Goal: Task Accomplishment & Management: Manage account settings

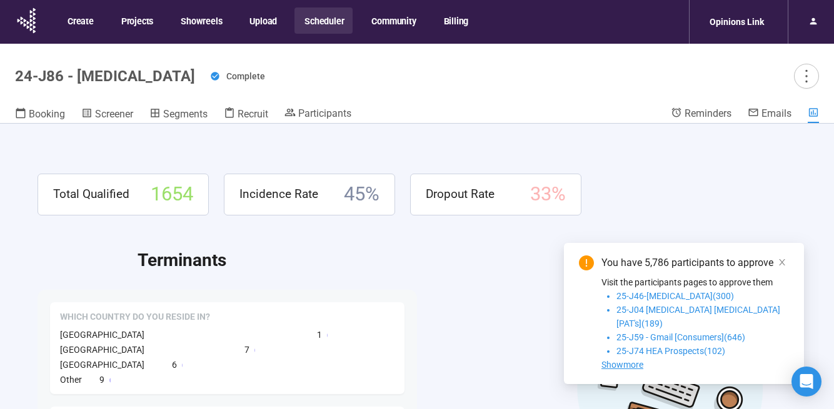
click at [335, 23] on button "Scheduler" at bounding box center [323, 21] width 58 height 26
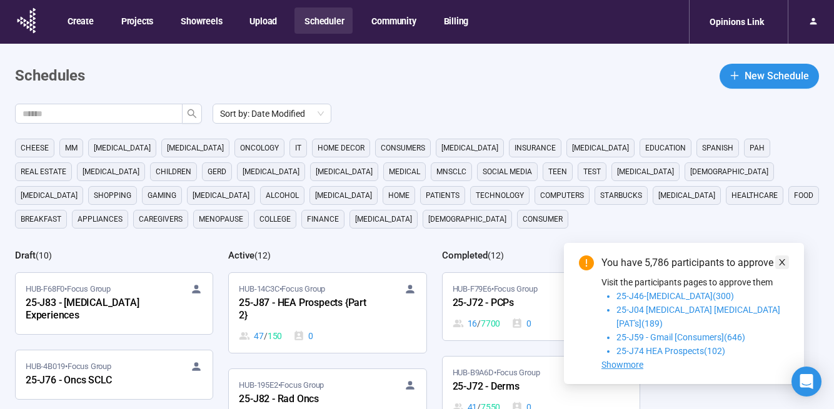
click at [779, 267] on icon "close" at bounding box center [782, 262] width 9 height 9
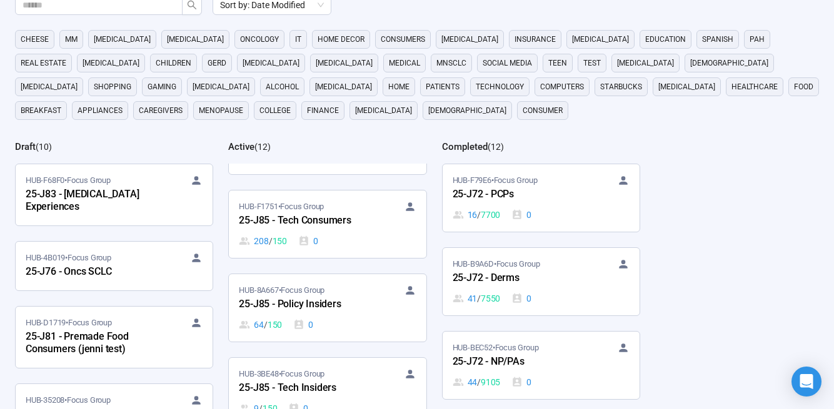
scroll to position [528, 0]
click at [331, 211] on div "HUB-F1751 • Focus Group" at bounding box center [327, 205] width 177 height 13
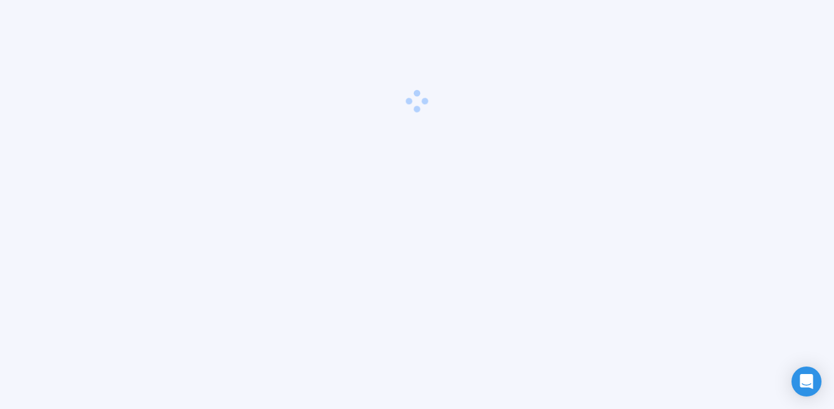
scroll to position [44, 0]
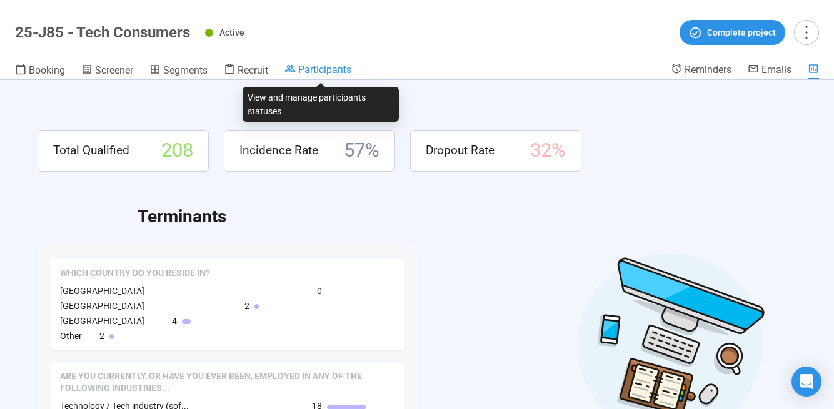
click at [327, 70] on span "Participants" at bounding box center [324, 70] width 53 height 12
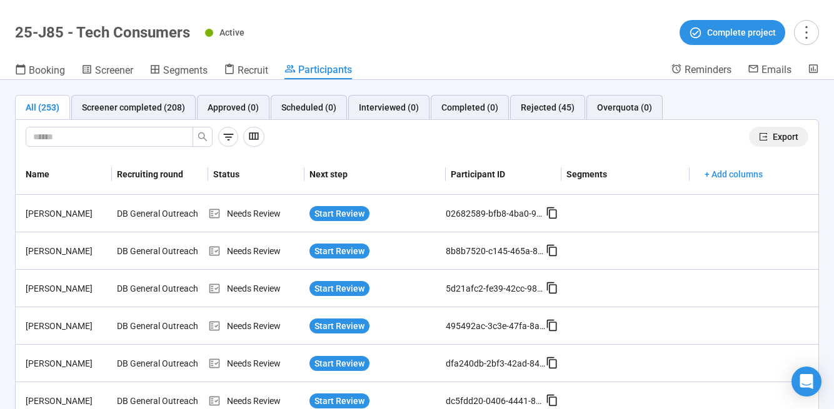
click at [779, 138] on span "Export" at bounding box center [786, 137] width 26 height 14
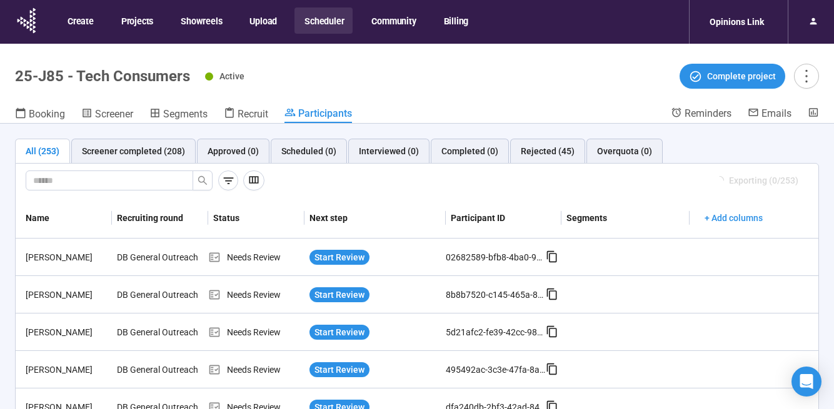
click at [324, 21] on button "Scheduler" at bounding box center [323, 21] width 58 height 26
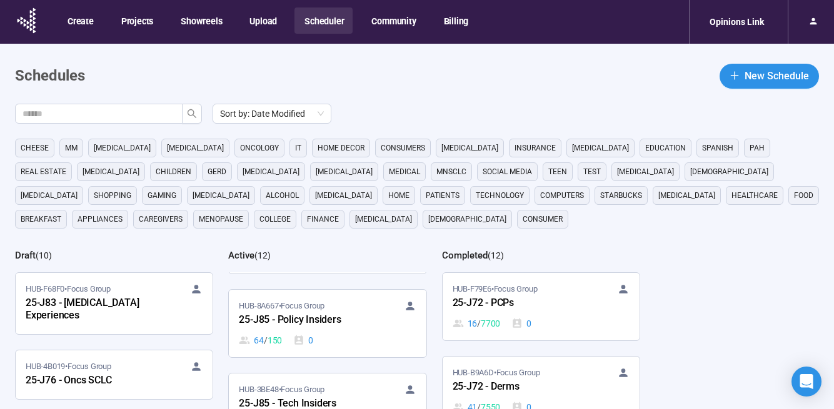
scroll to position [651, 0]
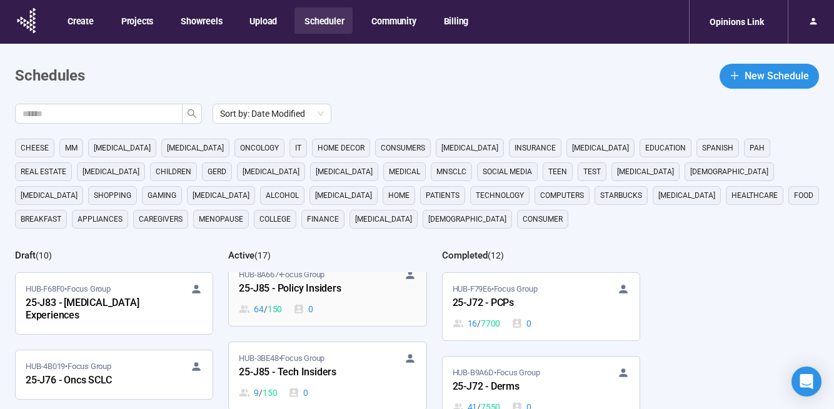
click at [325, 295] on div "25-J85 - Policy Insiders" at bounding box center [308, 289] width 138 height 16
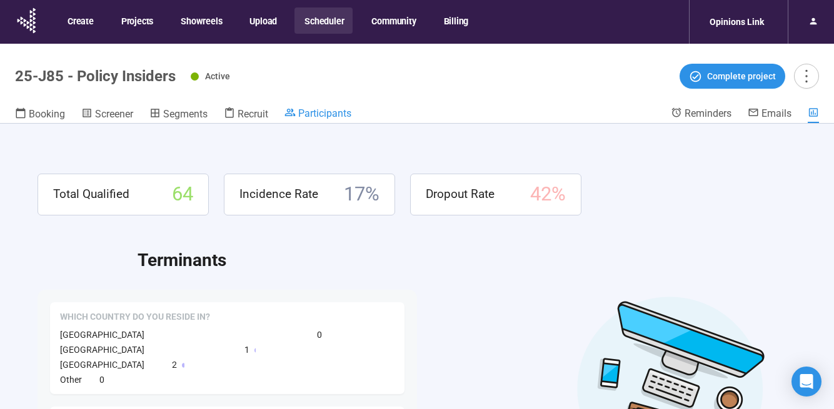
click at [331, 115] on span "Participants" at bounding box center [324, 114] width 53 height 12
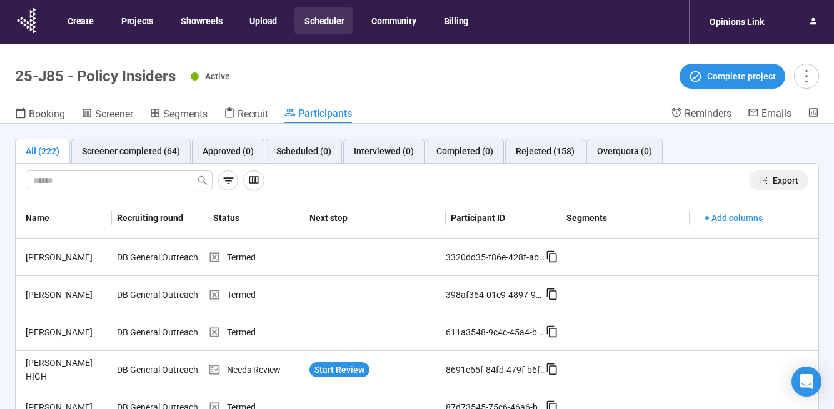
click at [773, 178] on span "Export" at bounding box center [786, 181] width 26 height 14
click at [314, 19] on button "Scheduler" at bounding box center [323, 21] width 58 height 26
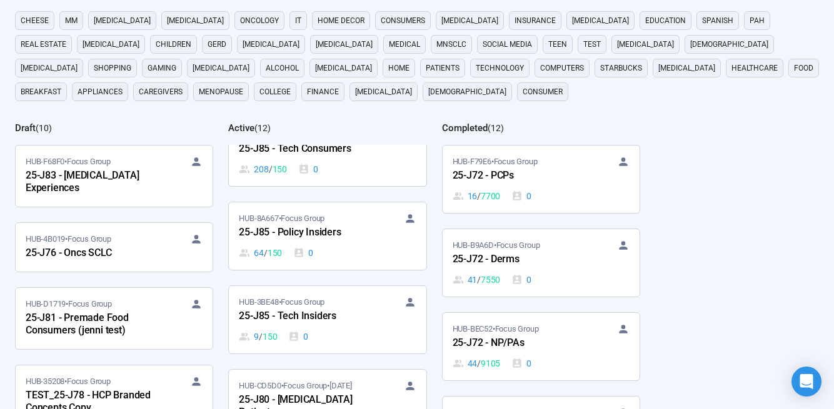
scroll to position [580, 0]
click at [320, 308] on span "HUB-3BE48 • Focus Group" at bounding box center [282, 302] width 86 height 13
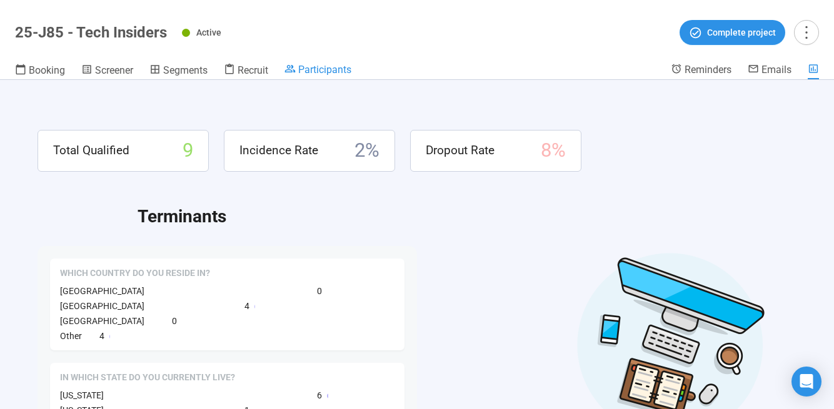
click at [327, 67] on span "Participants" at bounding box center [324, 70] width 53 height 12
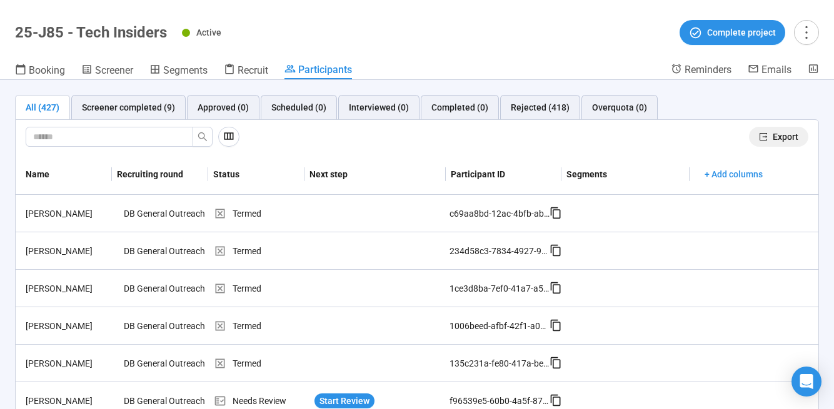
click at [787, 138] on span "Export" at bounding box center [786, 137] width 26 height 14
